Goal: Task Accomplishment & Management: Use online tool/utility

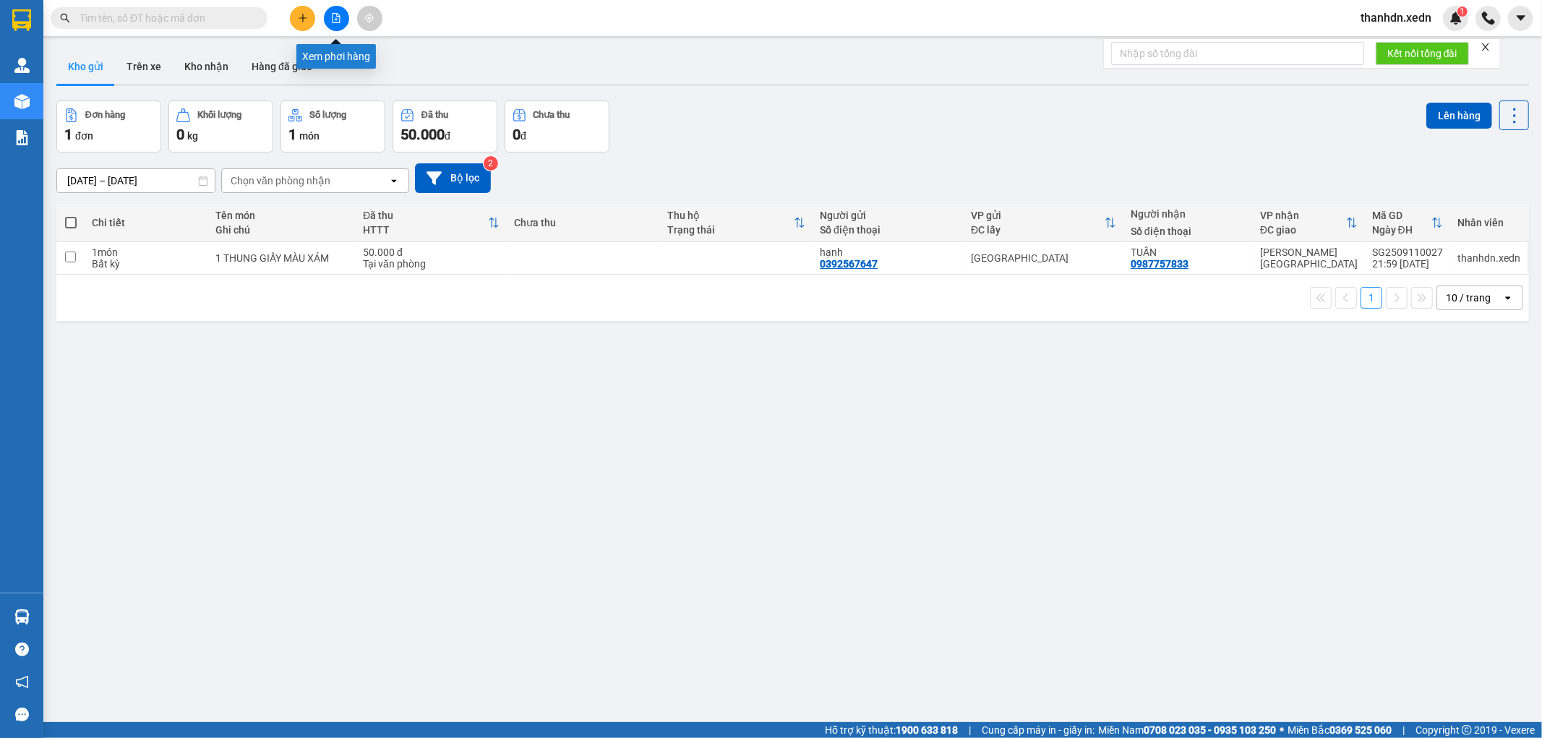
click at [329, 20] on button at bounding box center [336, 18] width 25 height 25
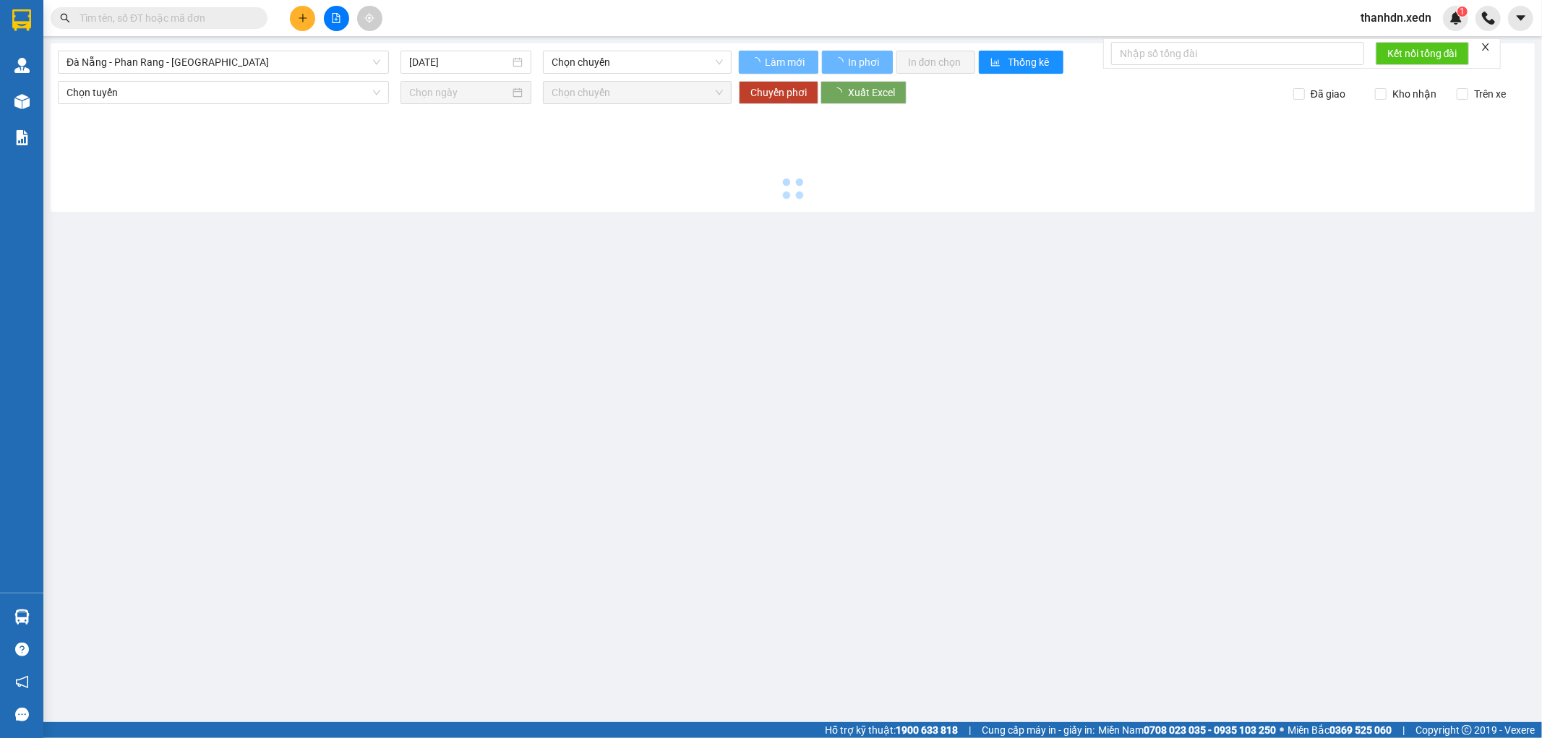
type input "12/09/2025"
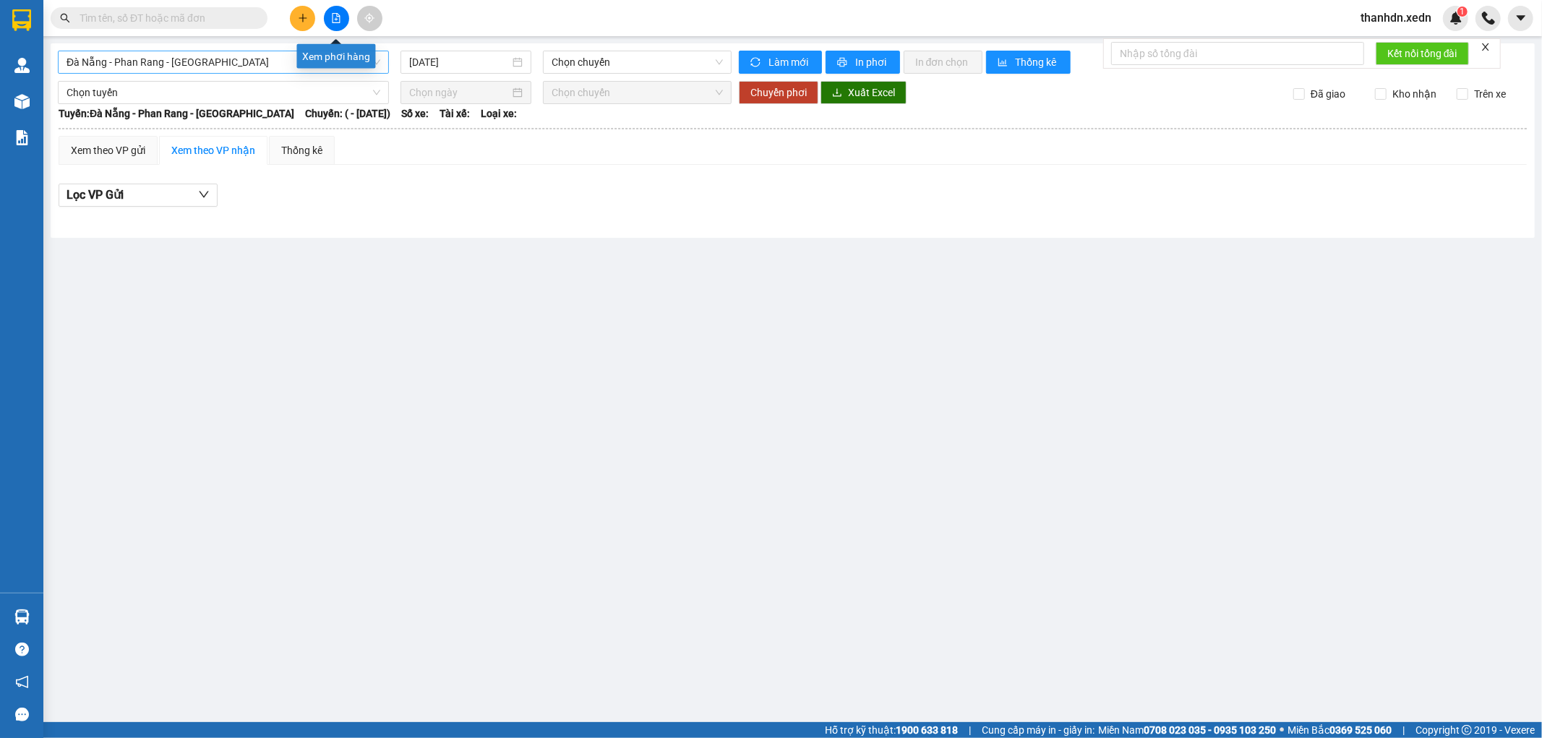
click at [250, 55] on span "Đà Nẵng - Phan Rang - Sài Gòn" at bounding box center [224, 62] width 314 height 22
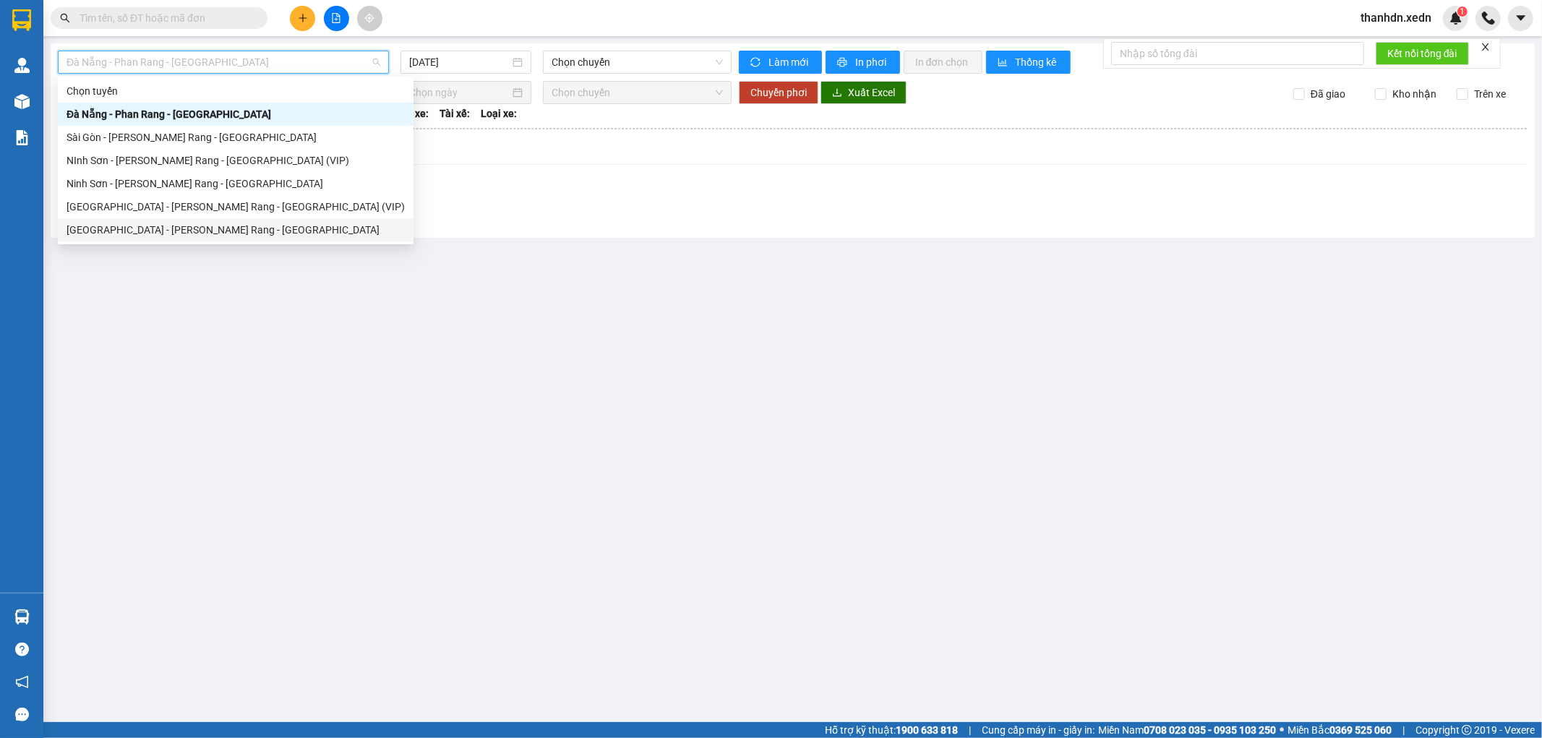
click at [234, 234] on div "Sài Gòn - Phan Rang - Ninh Sơn" at bounding box center [236, 230] width 338 height 16
type input "12/09/2025"
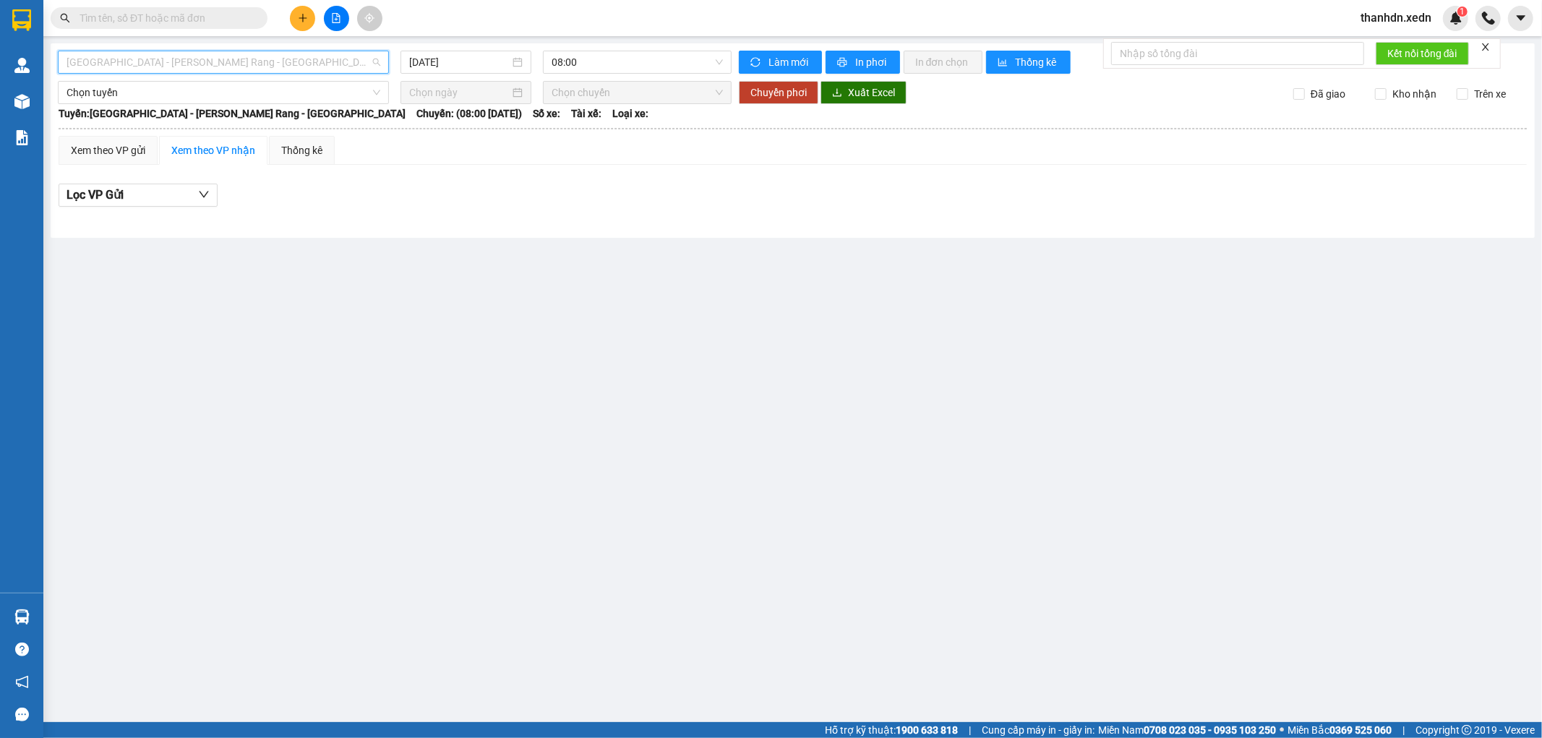
click at [312, 54] on span "Sài Gòn - Phan Rang - Ninh Sơn" at bounding box center [224, 62] width 314 height 22
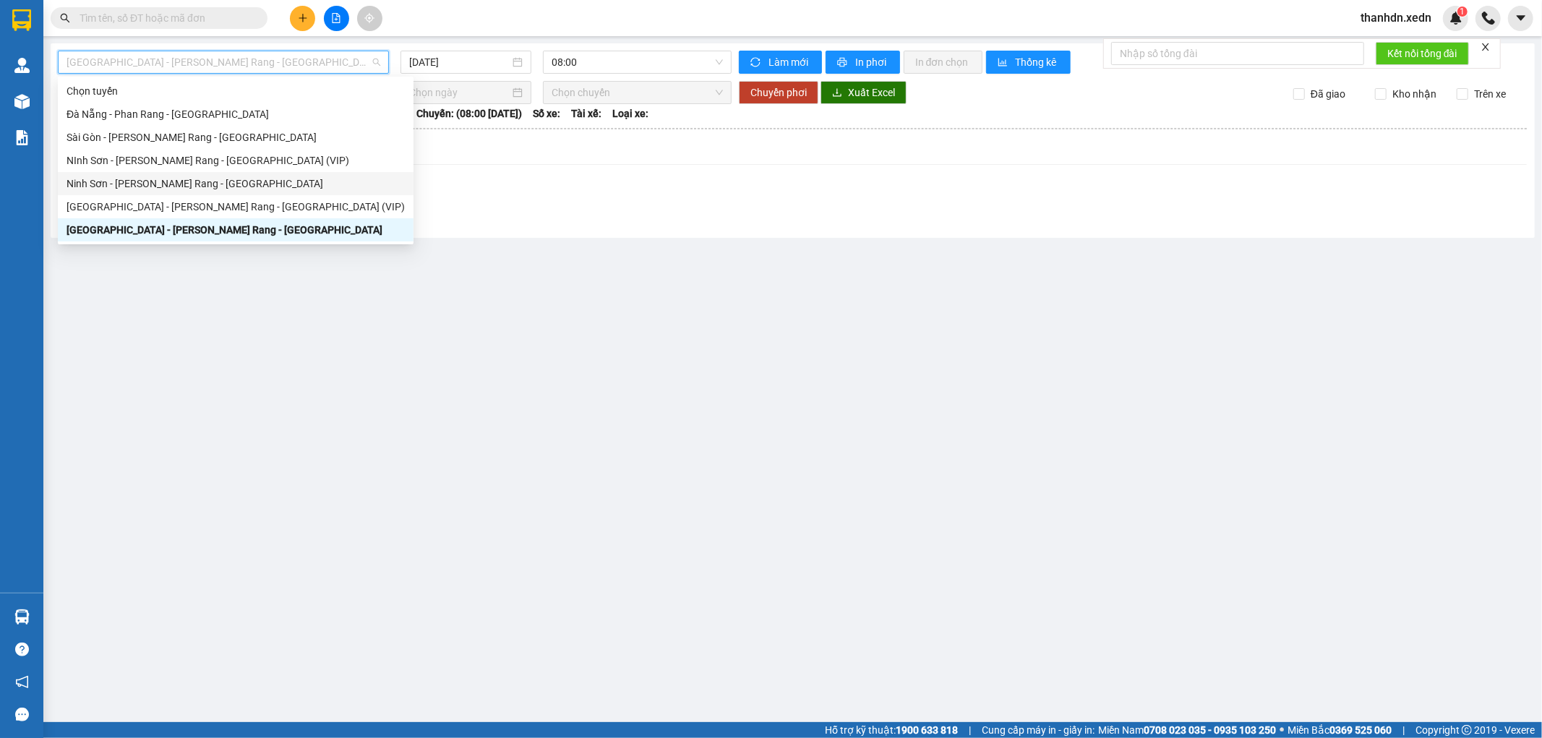
click at [214, 184] on div "Ninh Sơn - Phan Rang - Sài Gòn" at bounding box center [236, 184] width 338 height 16
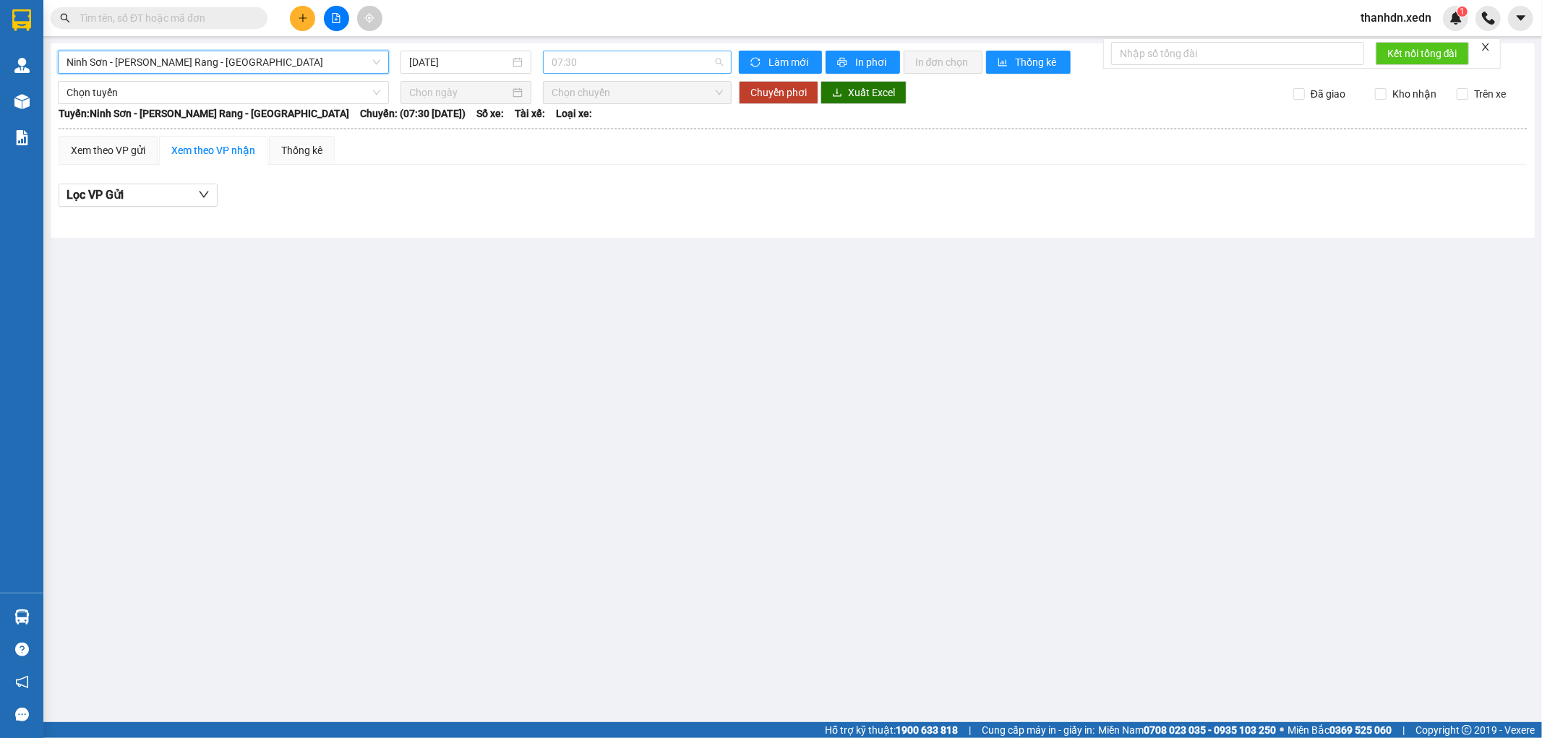
click at [588, 56] on span "07:30" at bounding box center [637, 62] width 171 height 22
click at [432, 61] on input "12/09/2025" at bounding box center [459, 62] width 100 height 16
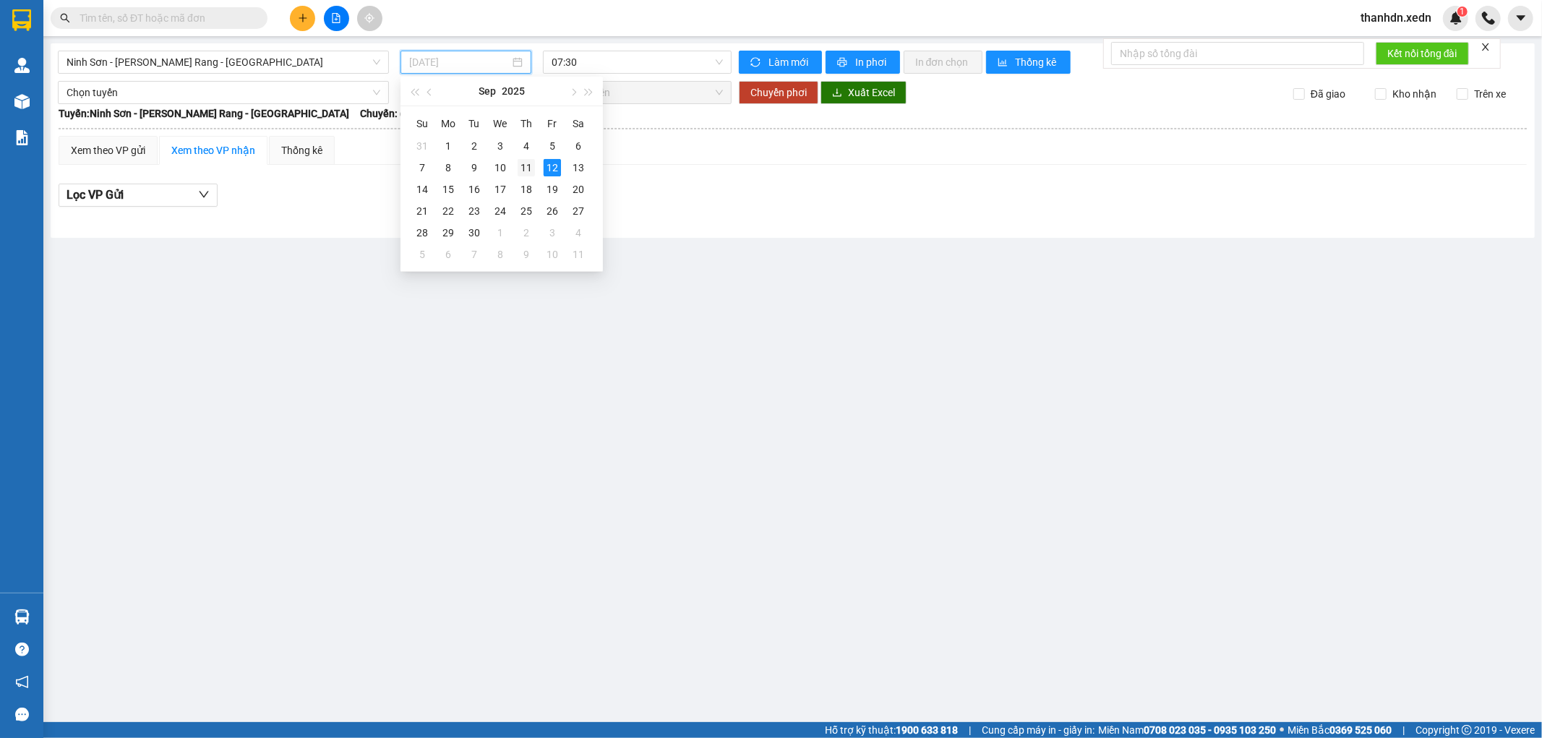
click at [526, 168] on div "11" at bounding box center [526, 167] width 17 height 17
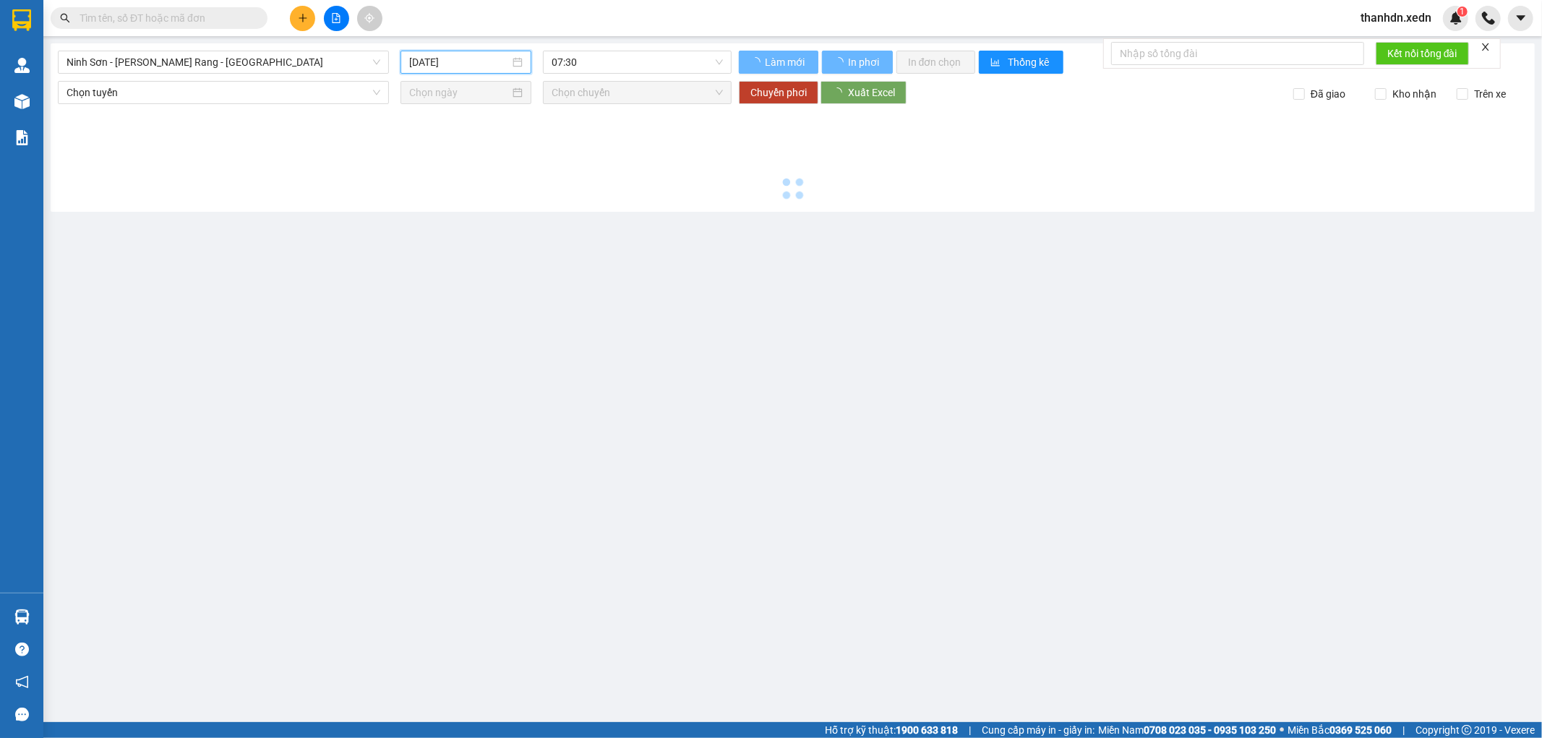
type input "11/09/2025"
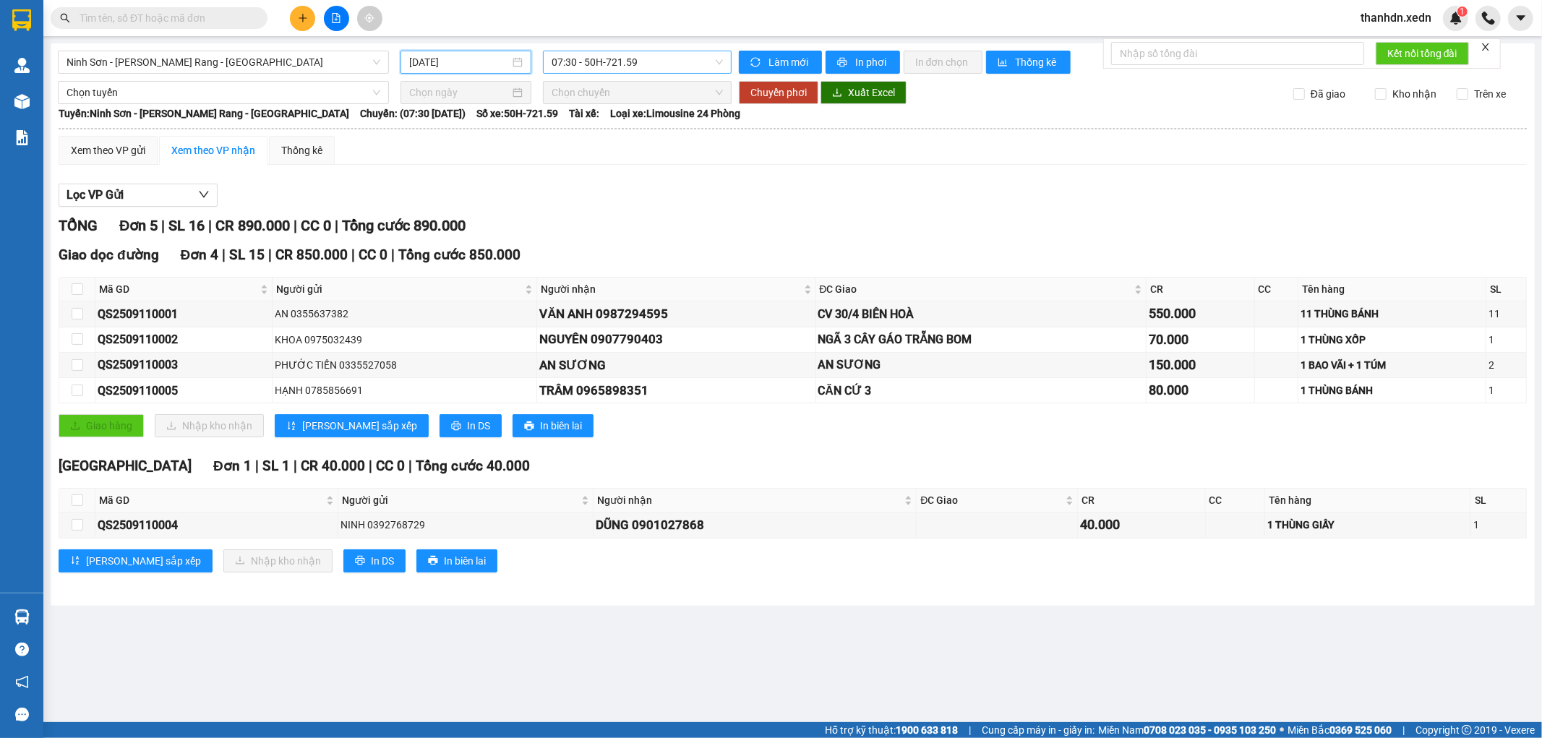
click at [604, 60] on span "07:30 - 50H-721.59" at bounding box center [637, 62] width 171 height 22
click at [675, 55] on span "07:30 - 50H-721.59" at bounding box center [637, 62] width 171 height 22
click at [675, 68] on span "07:30 - 50H-721.59" at bounding box center [637, 62] width 171 height 22
click at [647, 156] on div "21:00 - 50H-945.14" at bounding box center [608, 161] width 113 height 16
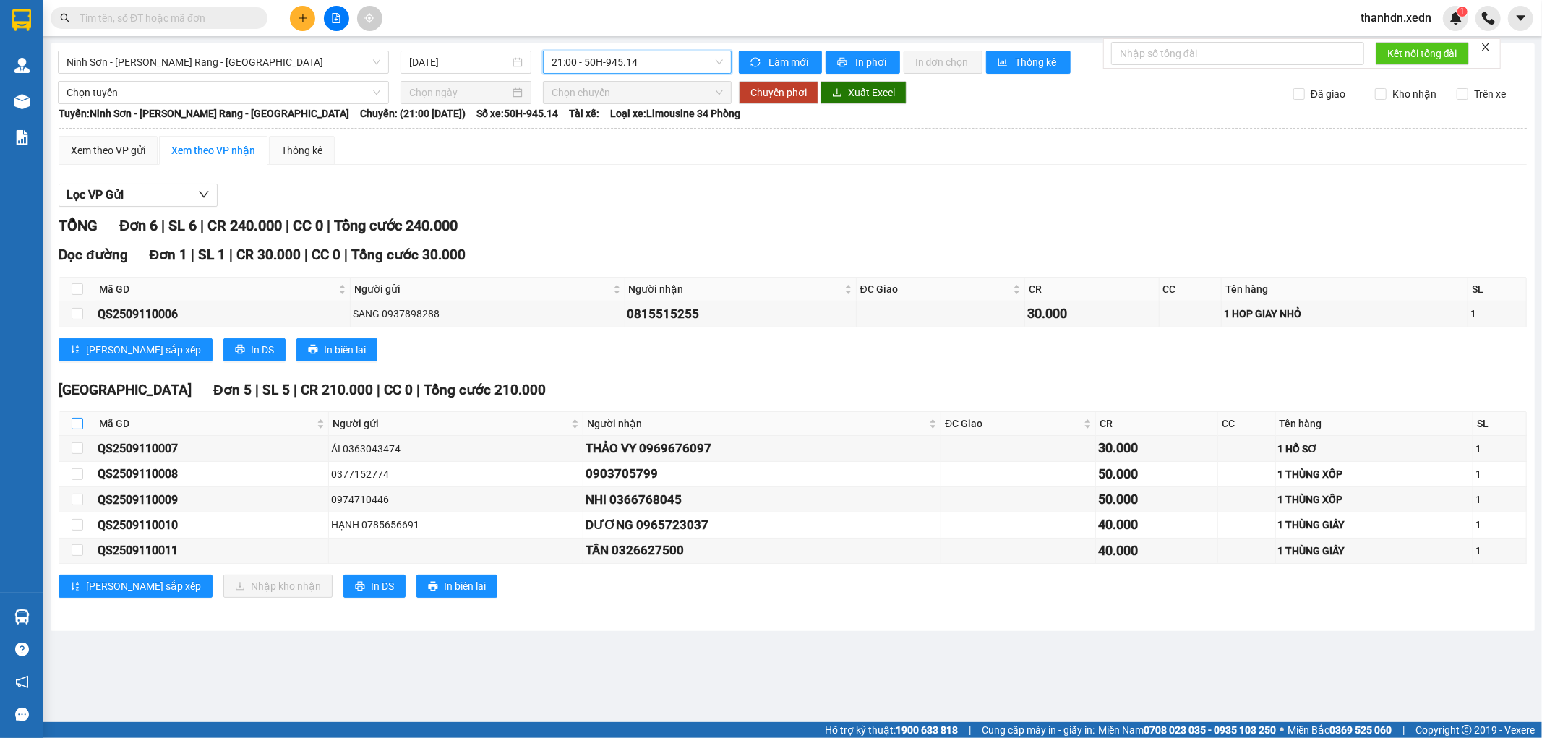
click at [75, 427] on input "checkbox" at bounding box center [78, 424] width 12 height 12
checkbox input "true"
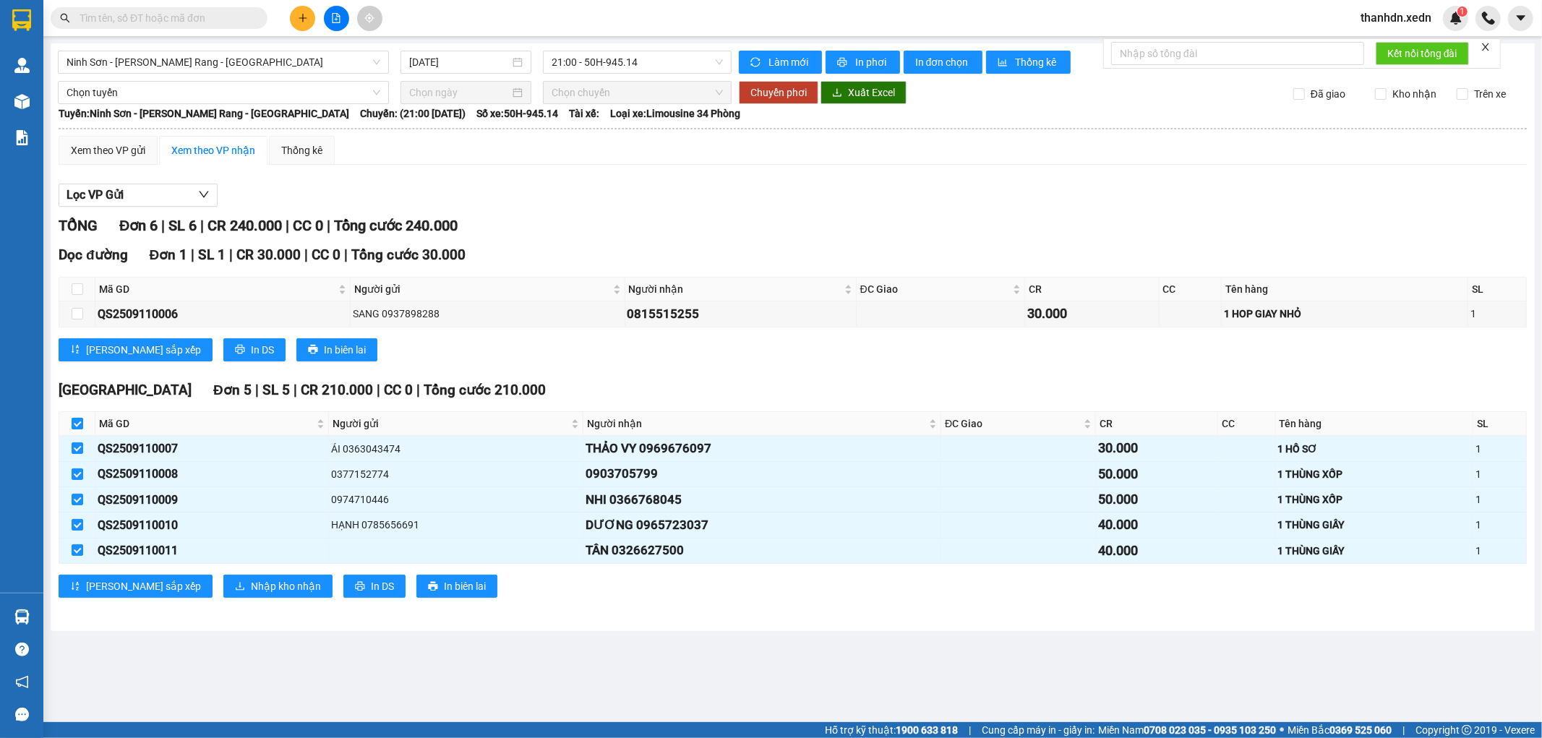
checkbox input "true"
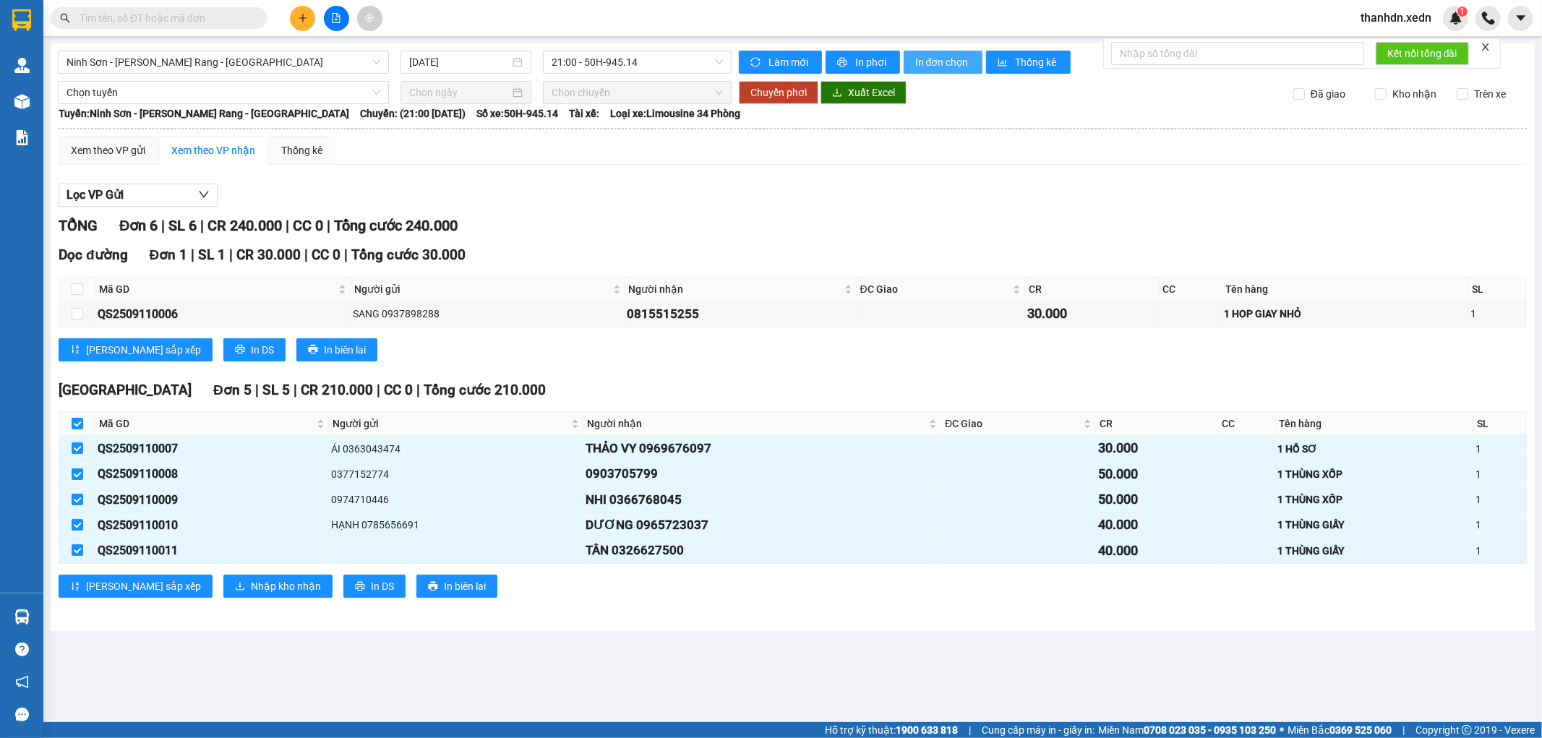
click at [934, 53] on button "In đơn chọn" at bounding box center [943, 62] width 79 height 23
click at [931, 59] on span "In đơn chọn" at bounding box center [943, 62] width 56 height 16
click at [642, 61] on span "21:00 - 50H-945.14" at bounding box center [637, 62] width 171 height 22
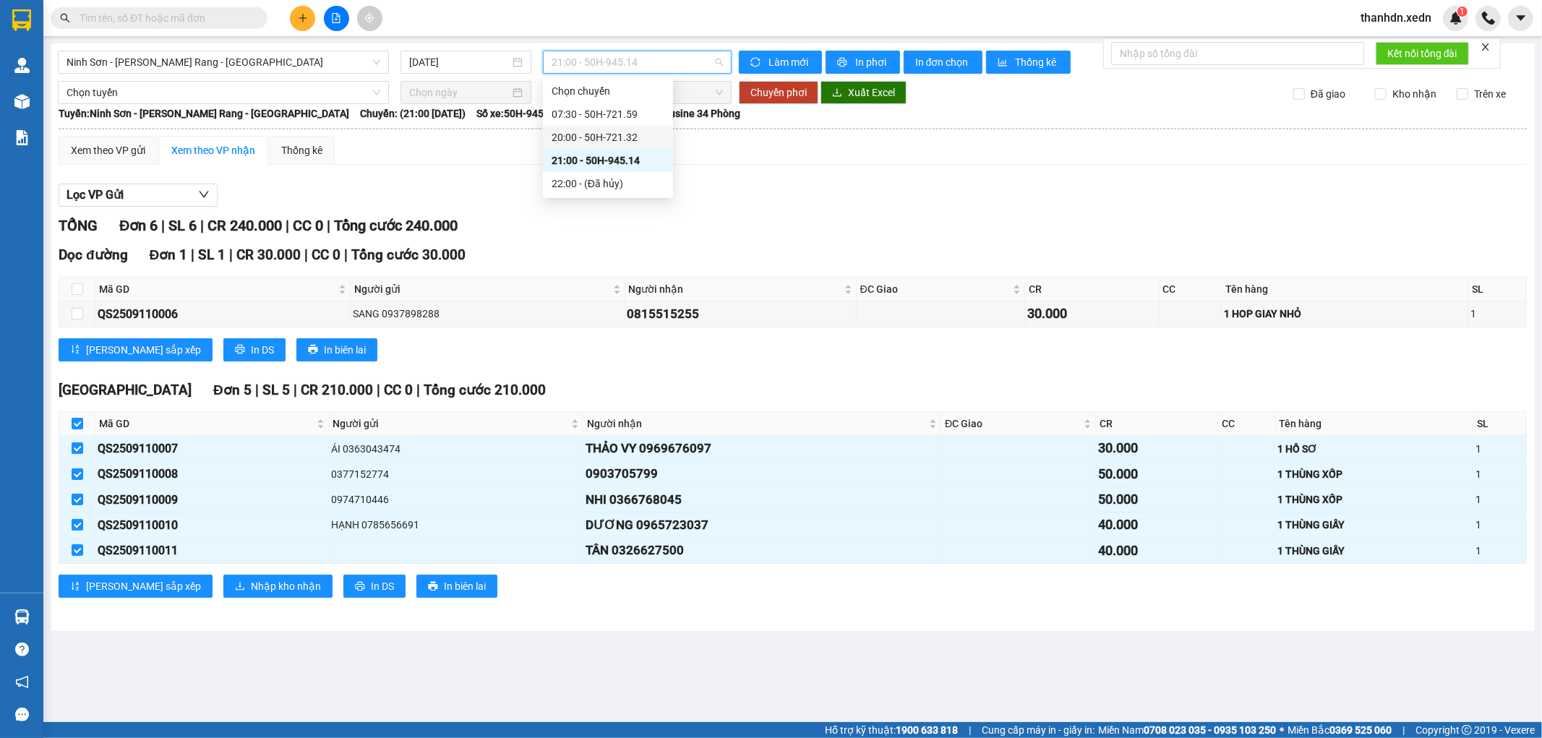
click at [645, 132] on div "20:00 - 50H-721.32" at bounding box center [608, 137] width 113 height 16
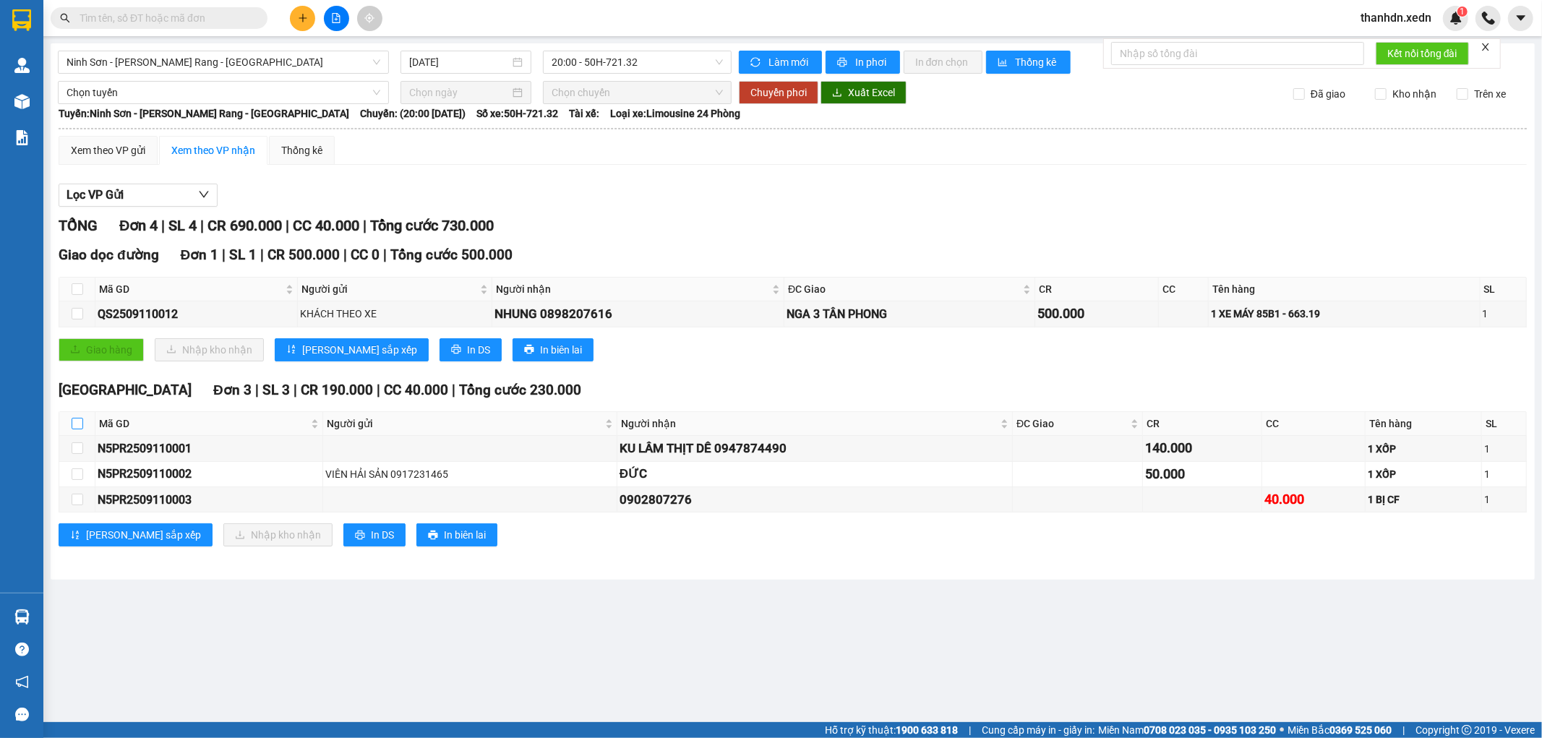
click at [81, 423] on input "checkbox" at bounding box center [78, 424] width 12 height 12
checkbox input "true"
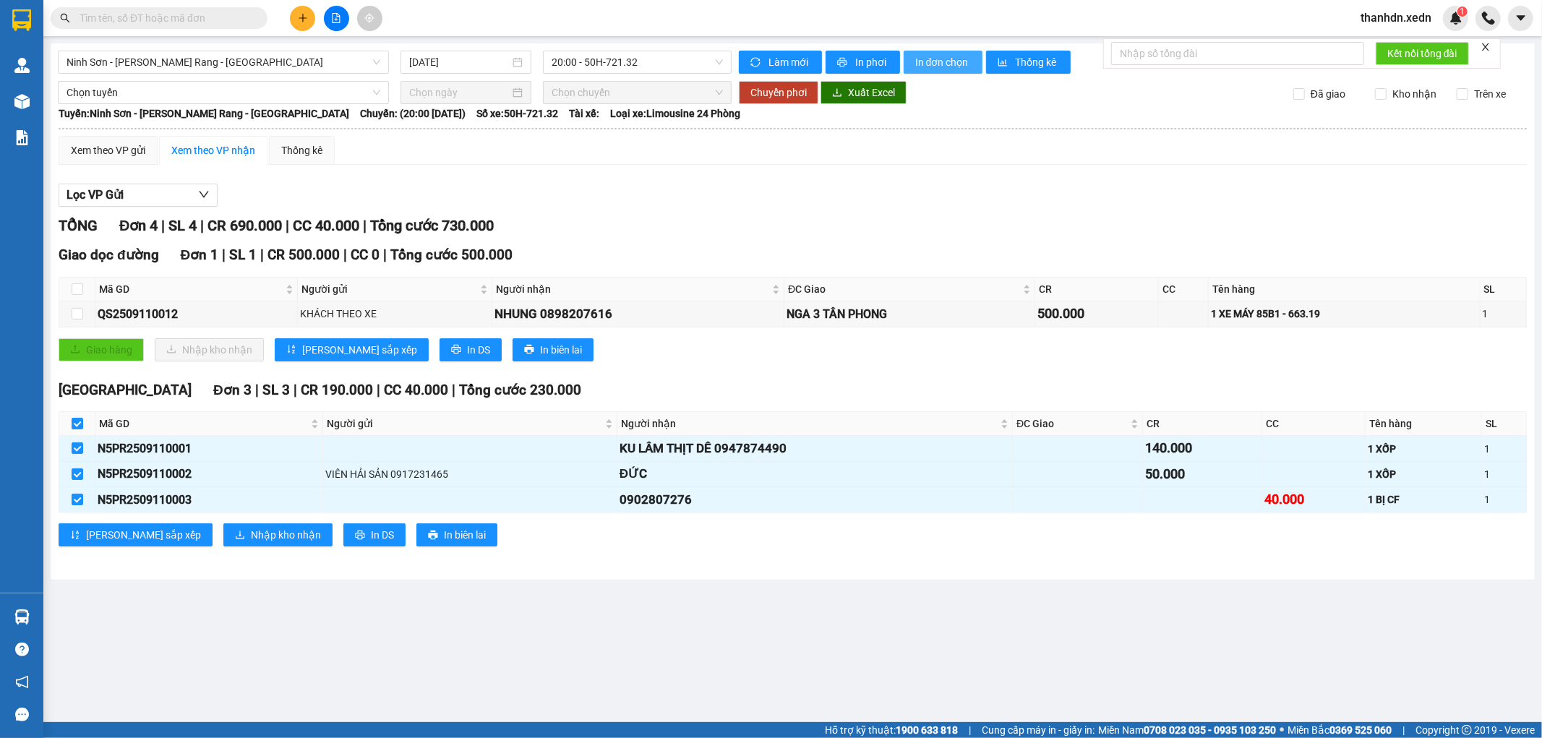
click at [936, 64] on span "In đơn chọn" at bounding box center [943, 62] width 56 height 16
click at [949, 59] on span "In đơn chọn" at bounding box center [943, 62] width 56 height 16
click at [642, 61] on span "20:00 - 50H-721.32" at bounding box center [637, 62] width 171 height 22
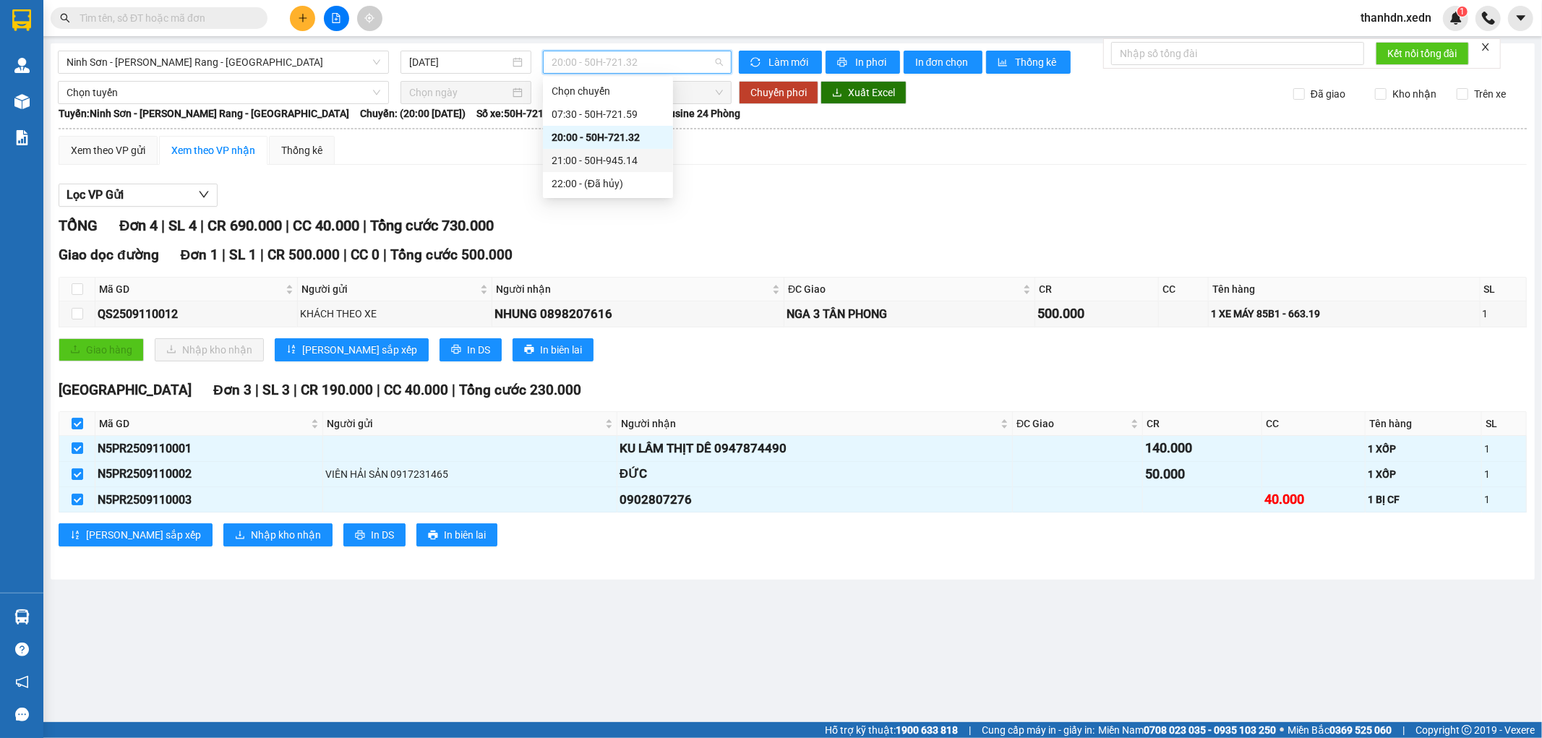
click at [625, 165] on div "21:00 - 50H-945.14" at bounding box center [608, 161] width 113 height 16
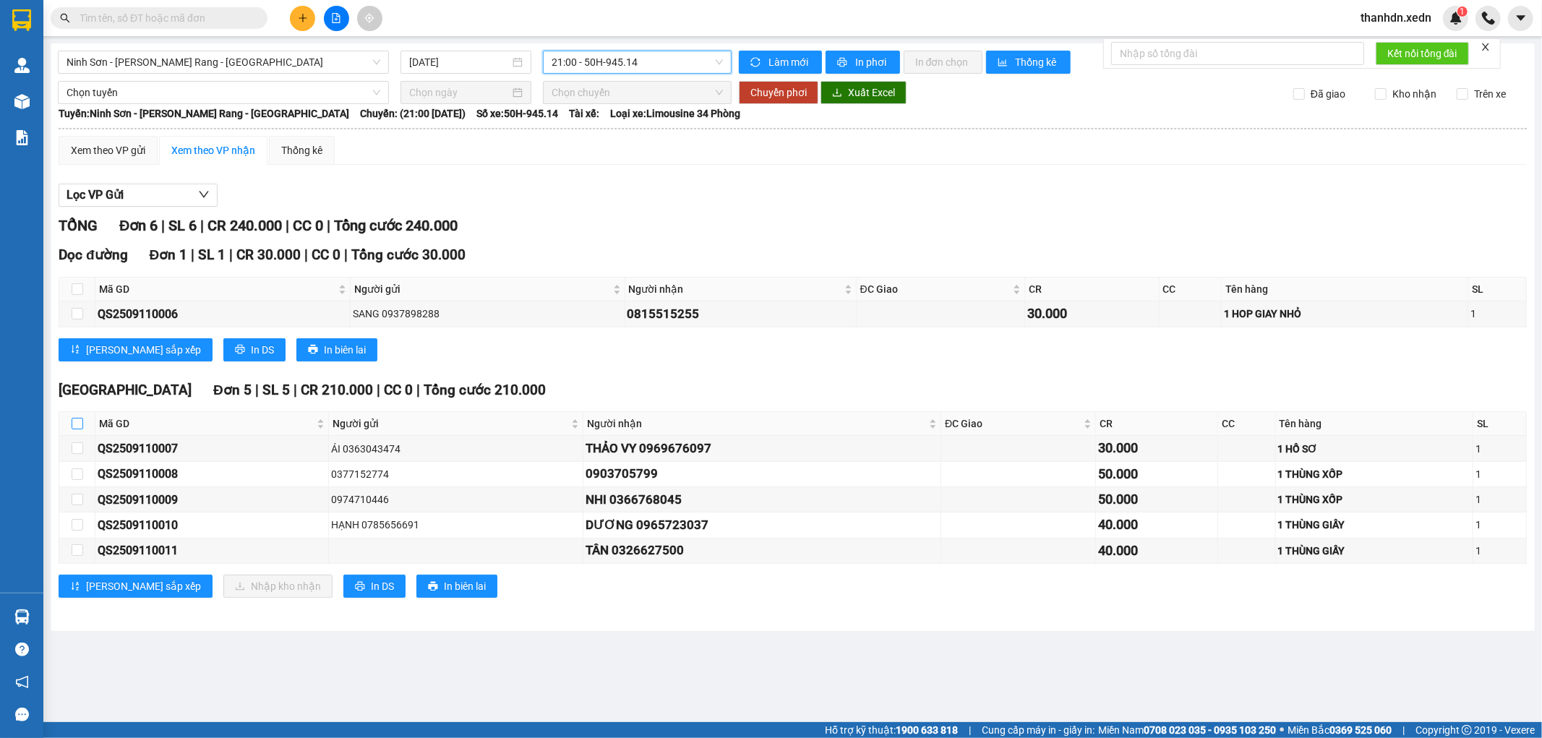
click at [80, 422] on input "checkbox" at bounding box center [78, 424] width 12 height 12
checkbox input "true"
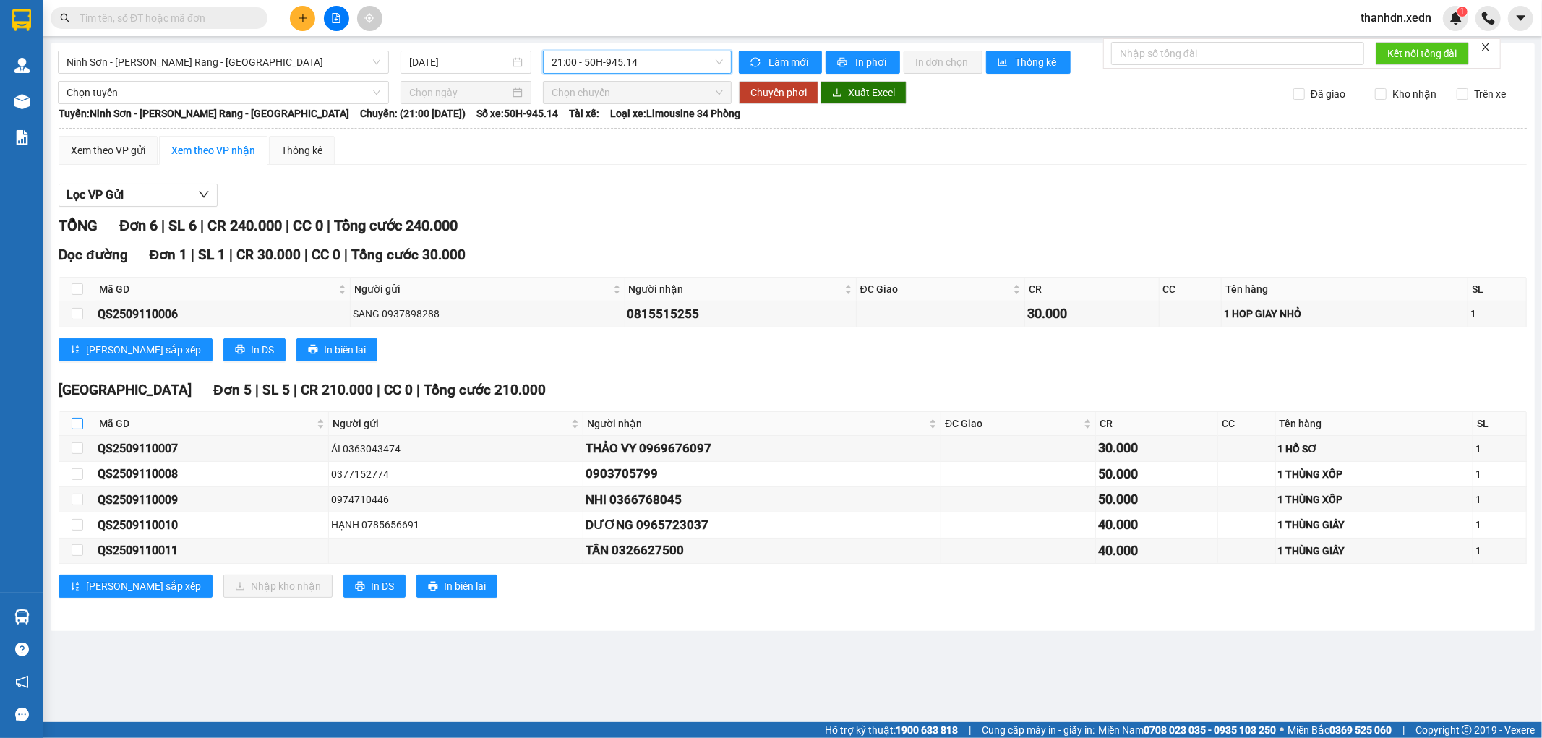
checkbox input "true"
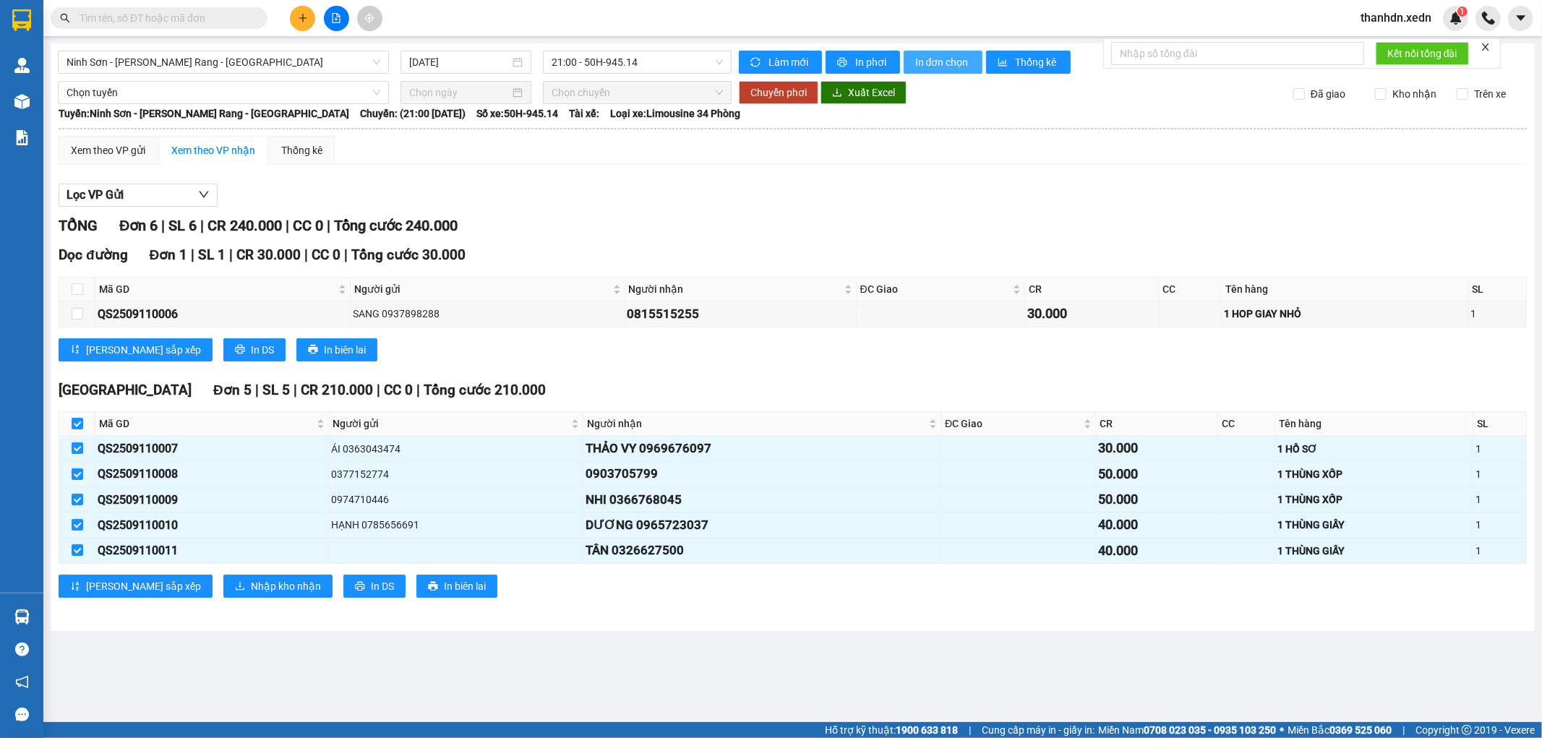
click at [938, 62] on span "In đơn chọn" at bounding box center [943, 62] width 56 height 16
